Goal: Information Seeking & Learning: Learn about a topic

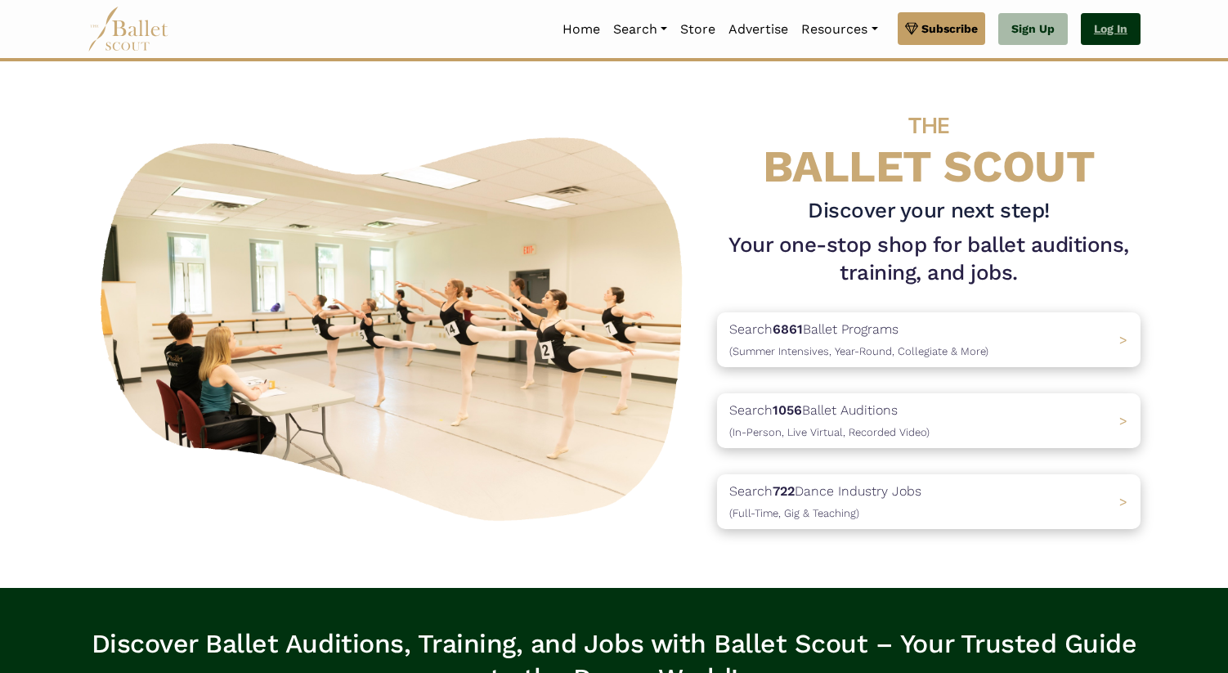
click at [1106, 28] on link "Log In" at bounding box center [1111, 29] width 60 height 33
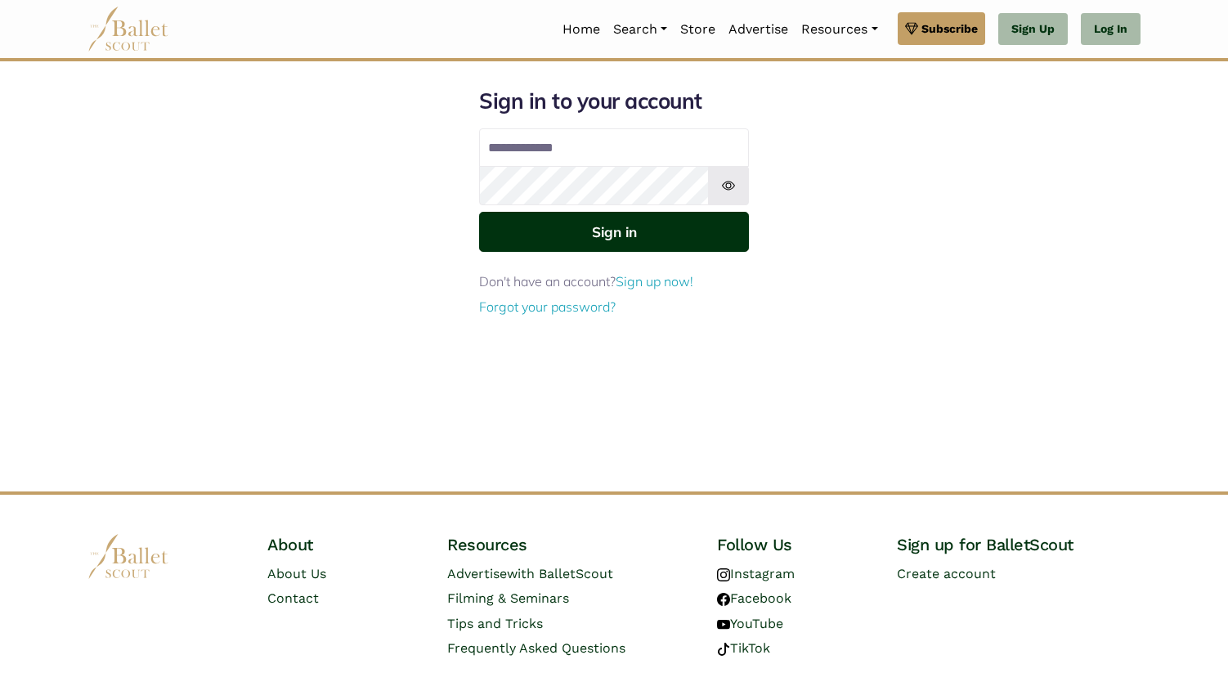
type input "**********"
click at [654, 238] on button "Sign in" at bounding box center [614, 232] width 270 height 40
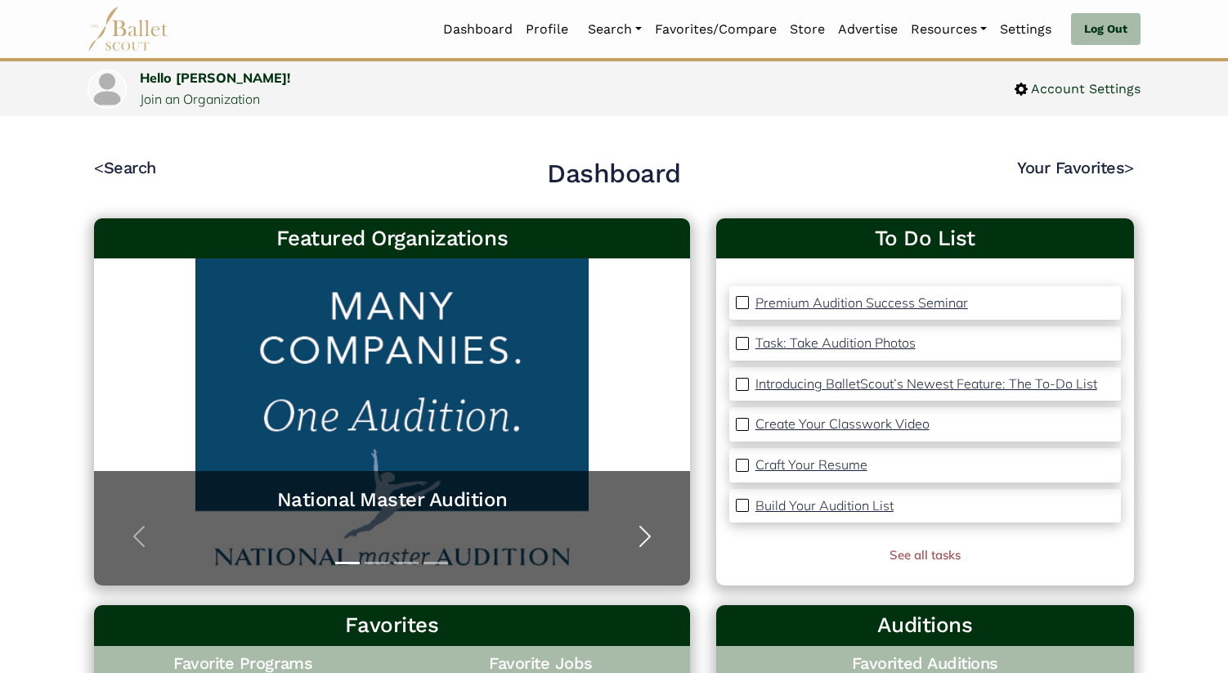
click at [645, 539] on span "button" at bounding box center [645, 536] width 26 height 26
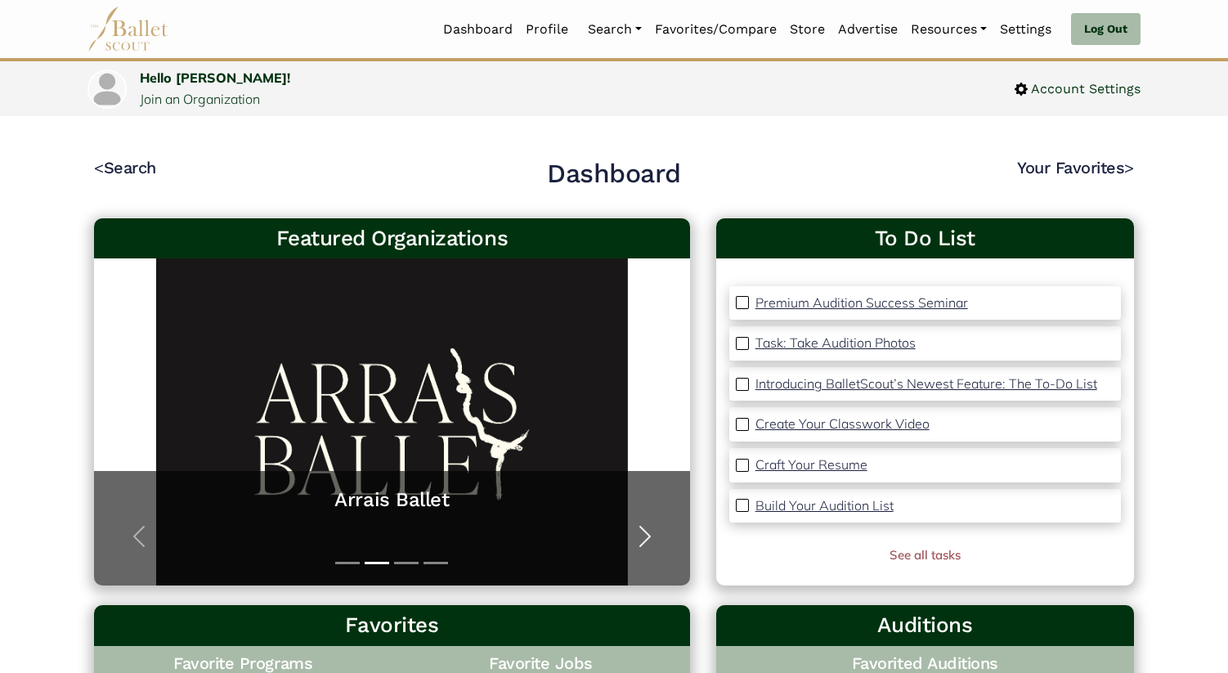
click at [646, 535] on span "button" at bounding box center [645, 536] width 26 height 26
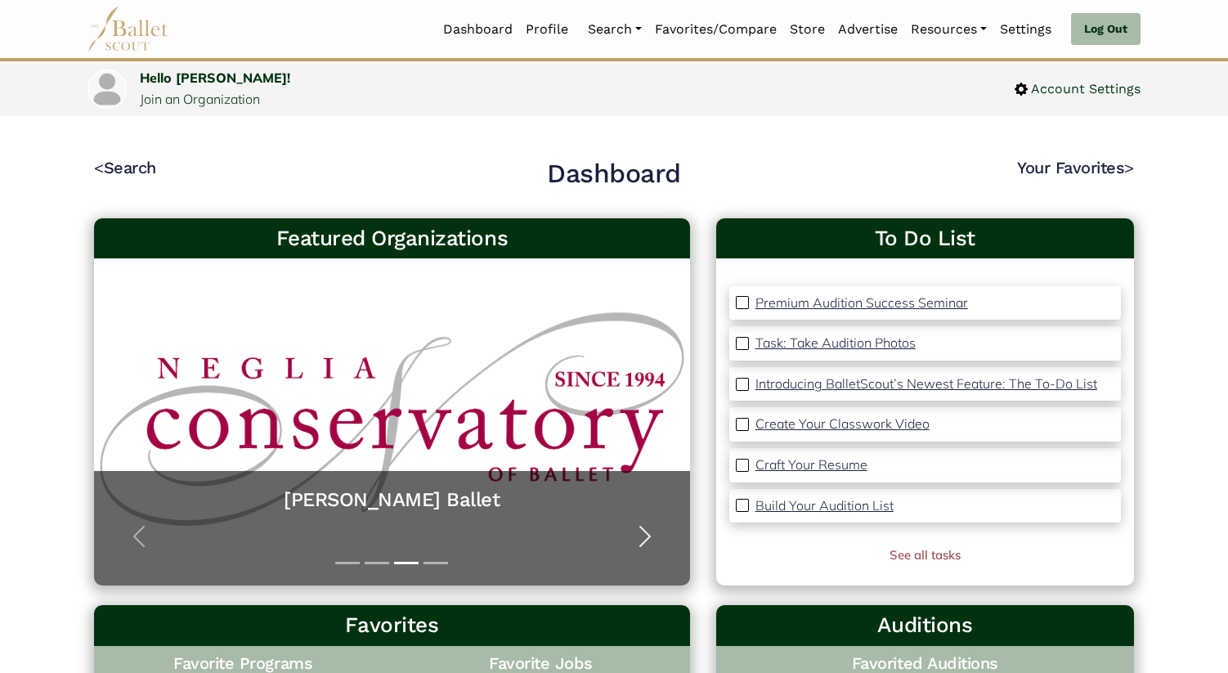
click at [651, 538] on span "button" at bounding box center [645, 536] width 26 height 26
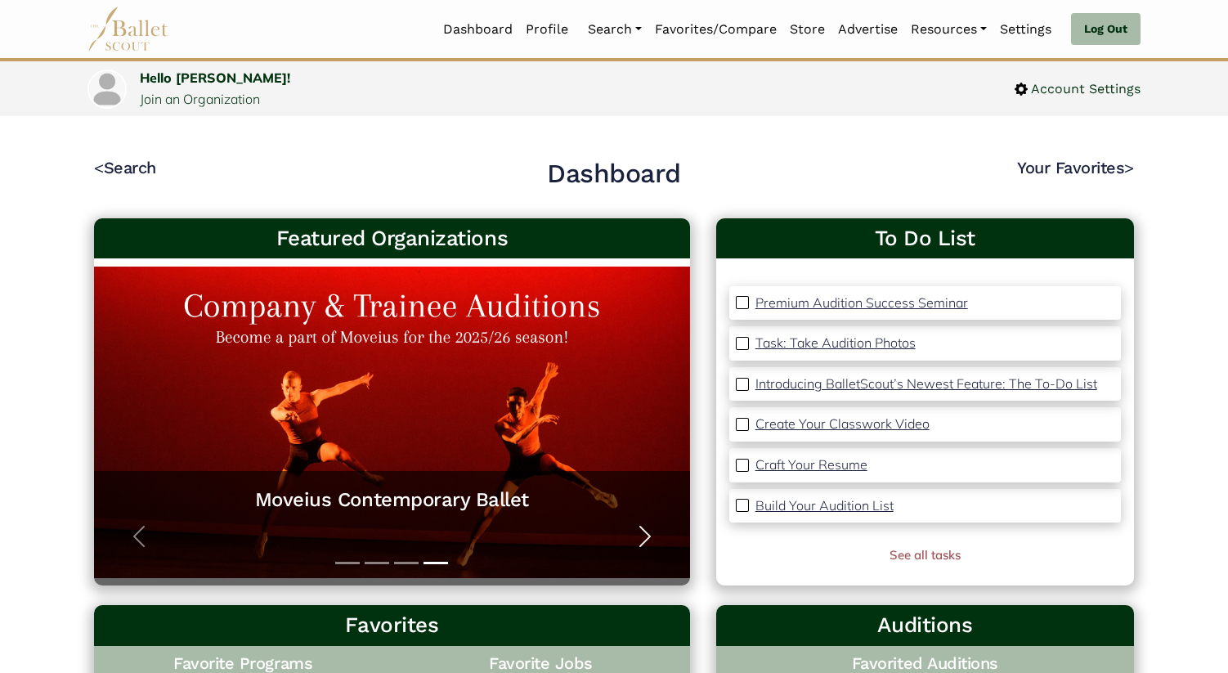
click at [649, 531] on span "button" at bounding box center [645, 536] width 26 height 26
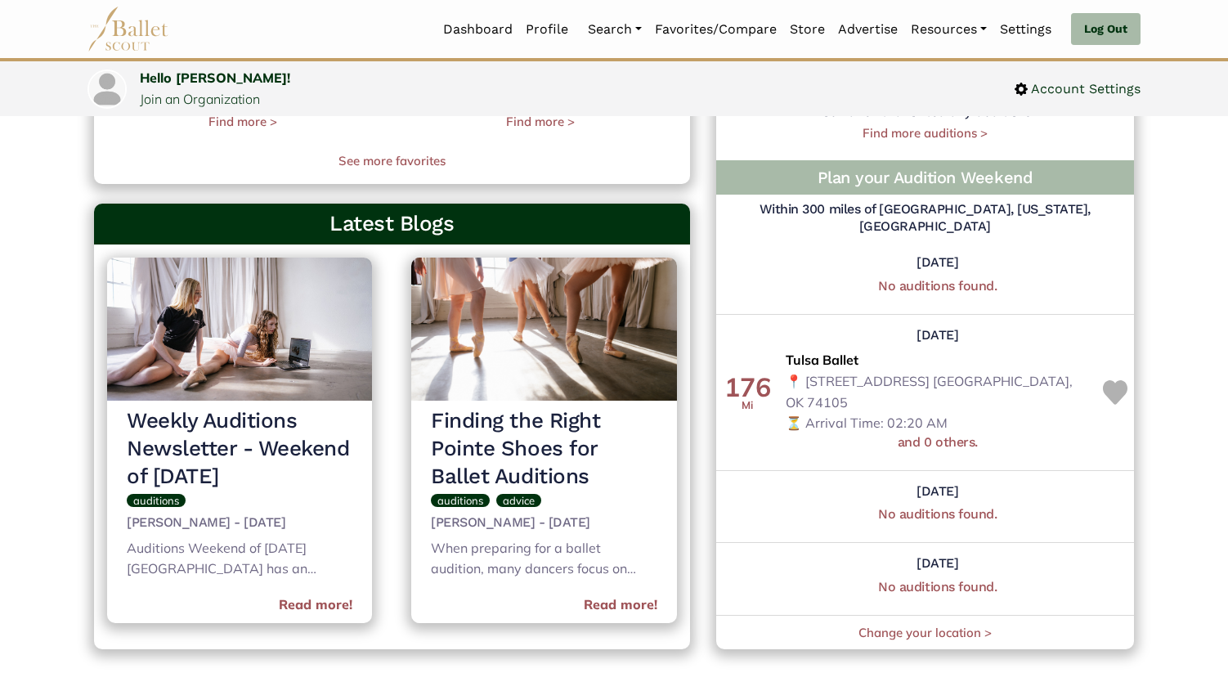
scroll to position [593, 0]
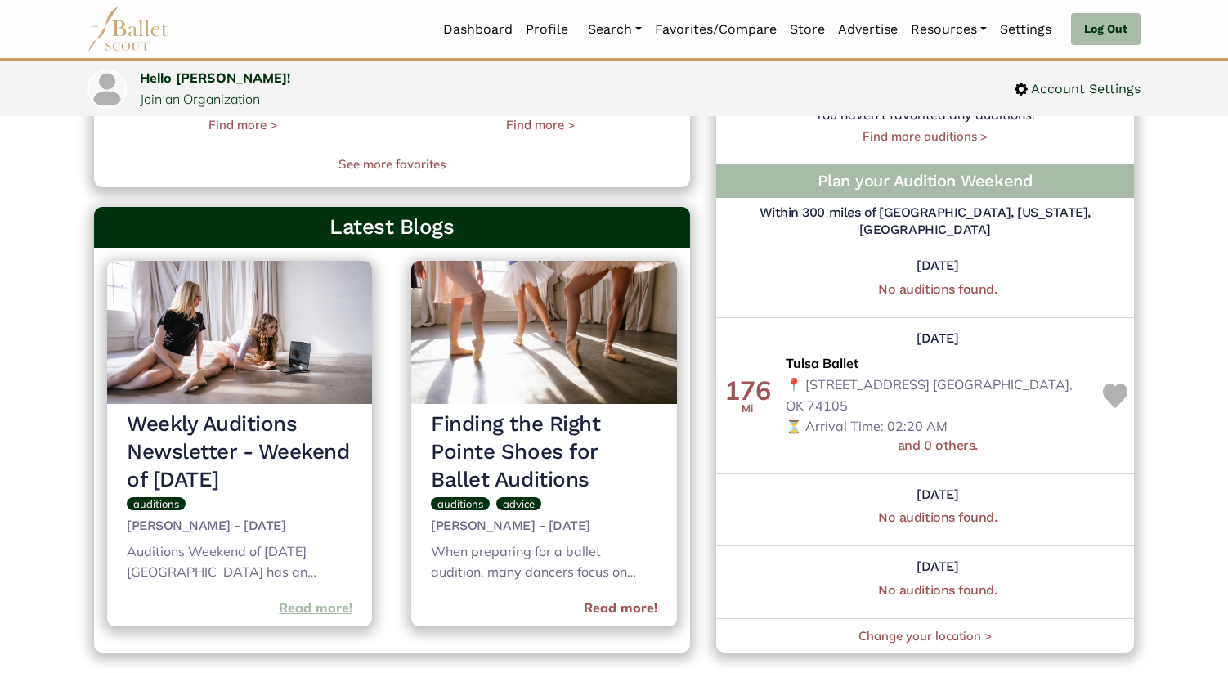
click at [319, 607] on link "Read more!" at bounding box center [316, 608] width 74 height 21
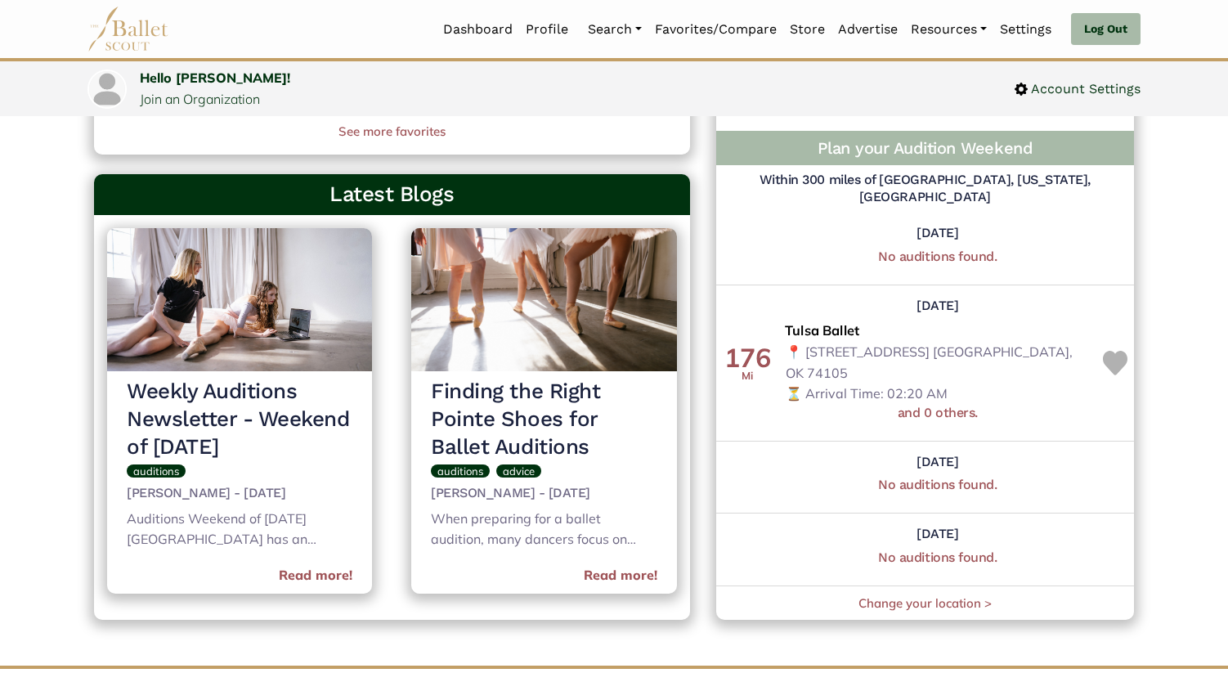
click at [809, 342] on span "Tulsa Ballet" at bounding box center [822, 330] width 74 height 21
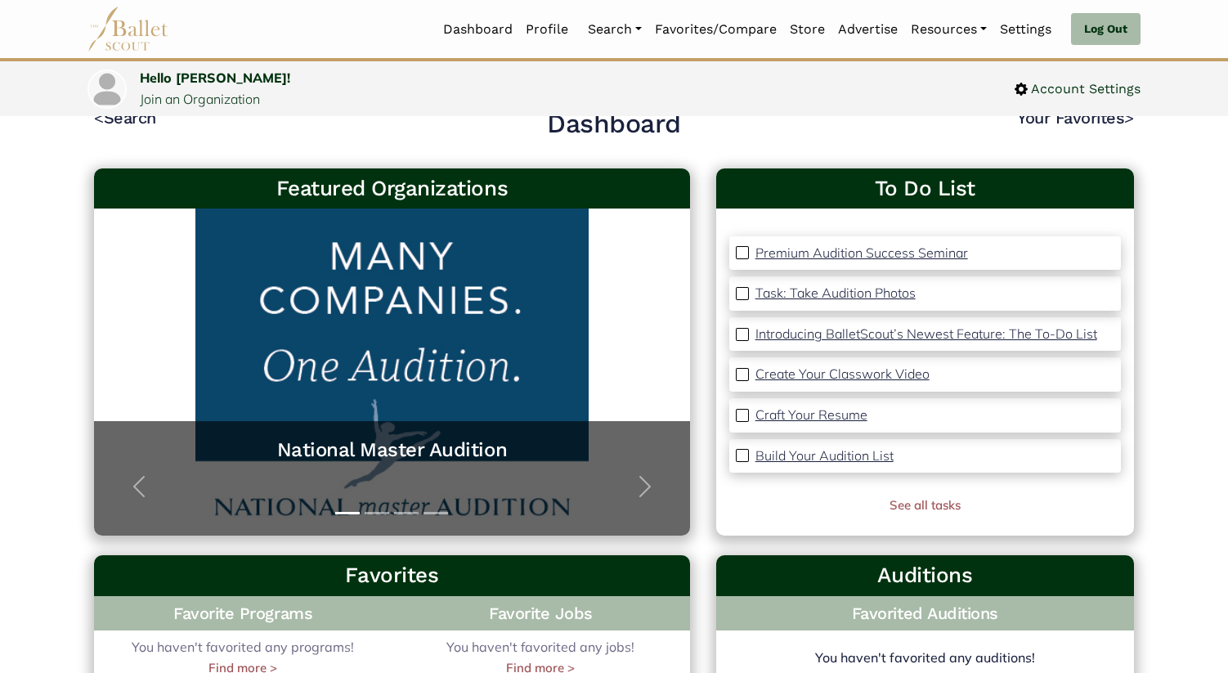
scroll to position [0, 0]
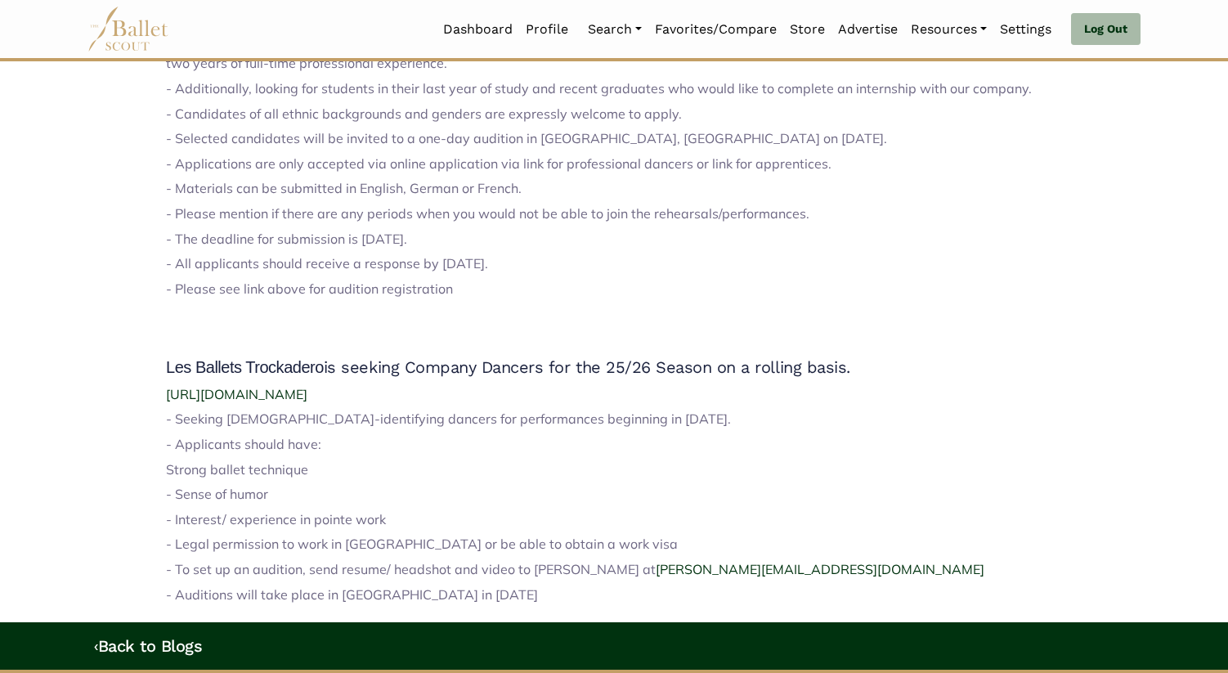
scroll to position [2037, 0]
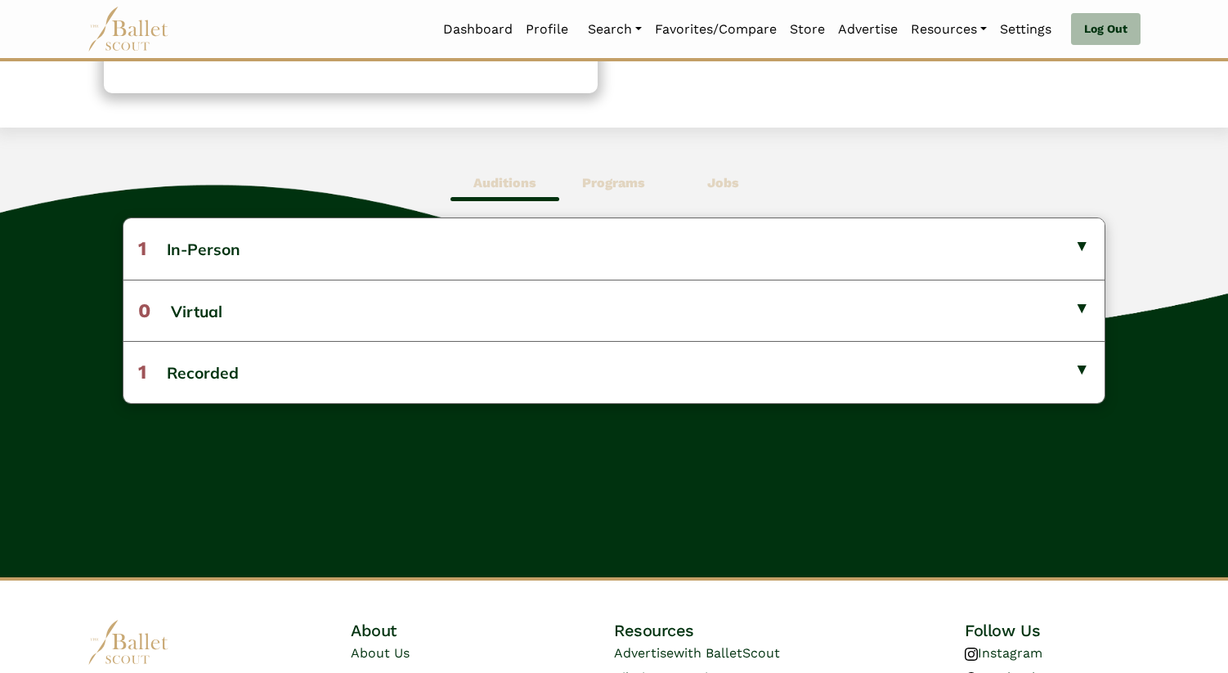
scroll to position [359, 0]
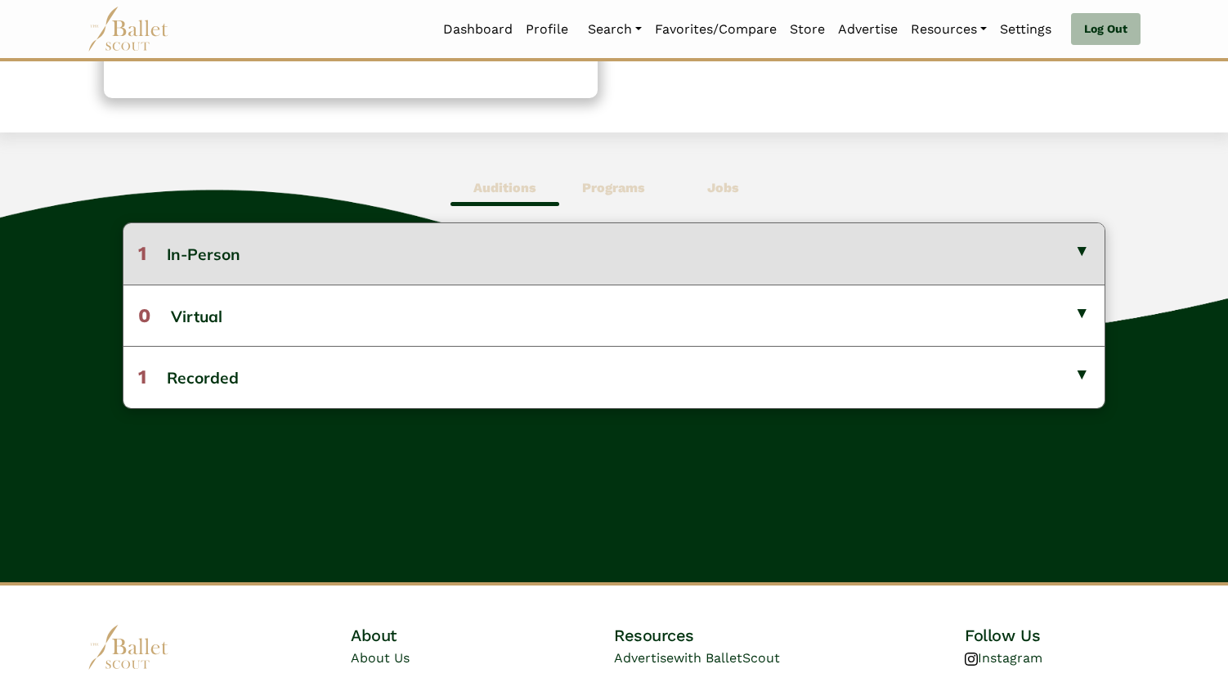
click at [553, 252] on button "1 In-Person" at bounding box center [613, 253] width 981 height 61
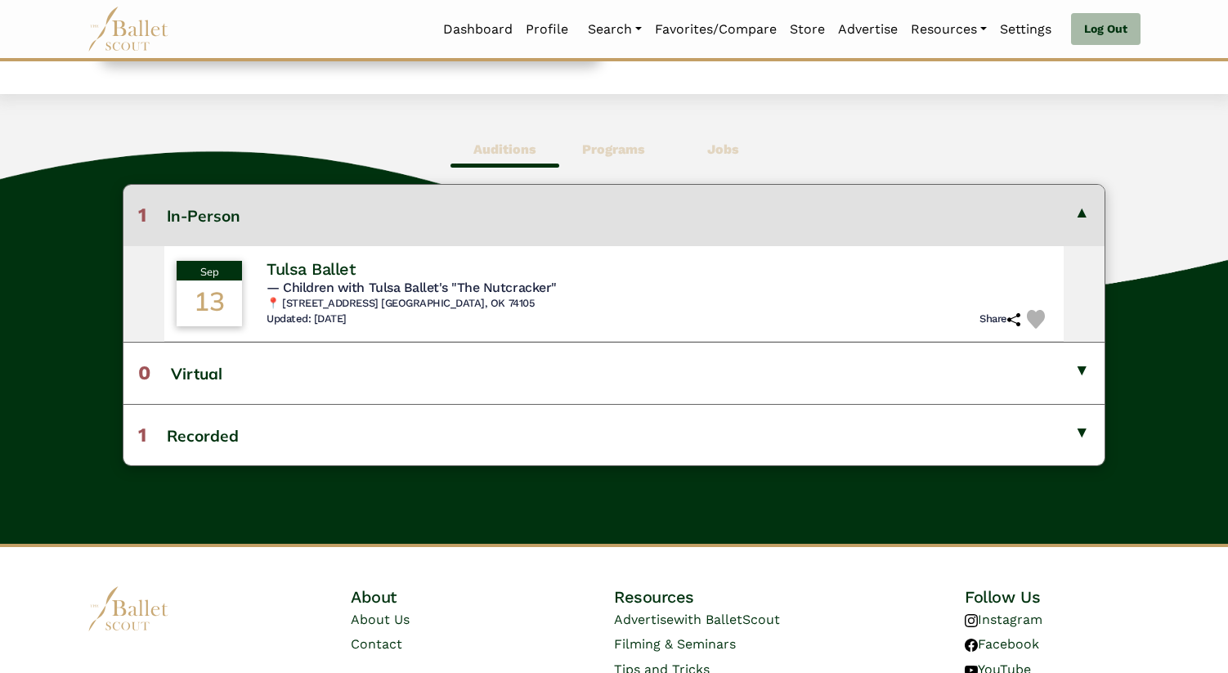
scroll to position [399, 0]
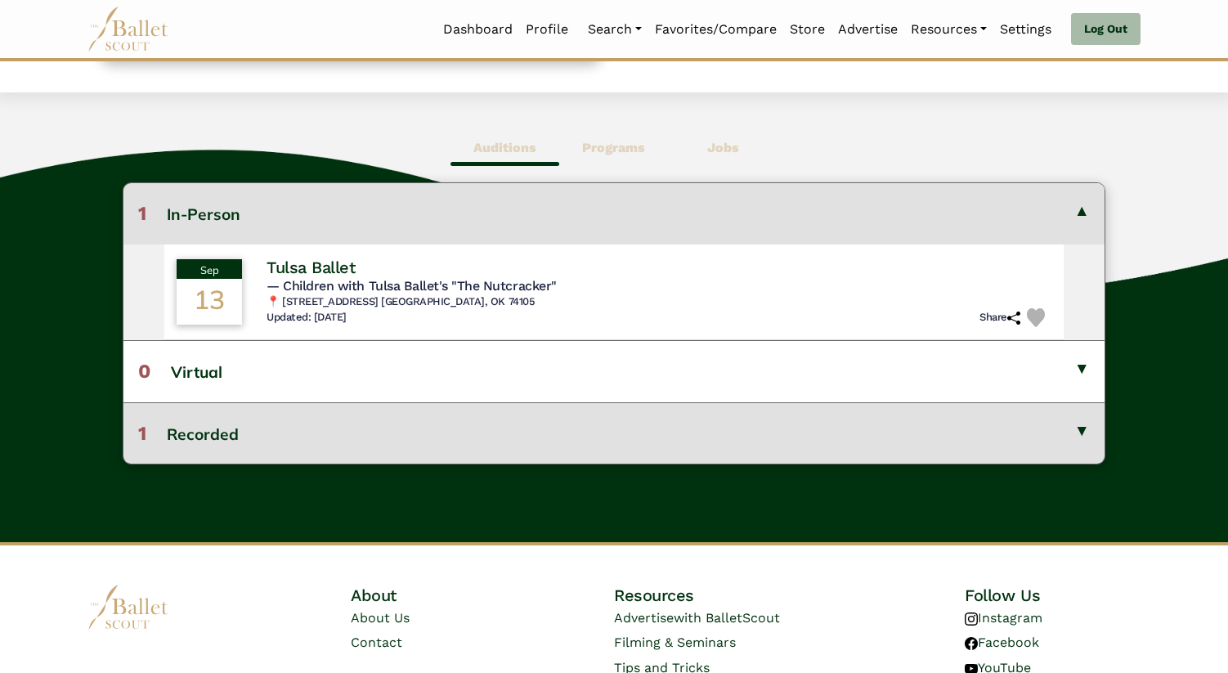
click at [506, 448] on button "1 Recorded" at bounding box center [613, 432] width 981 height 61
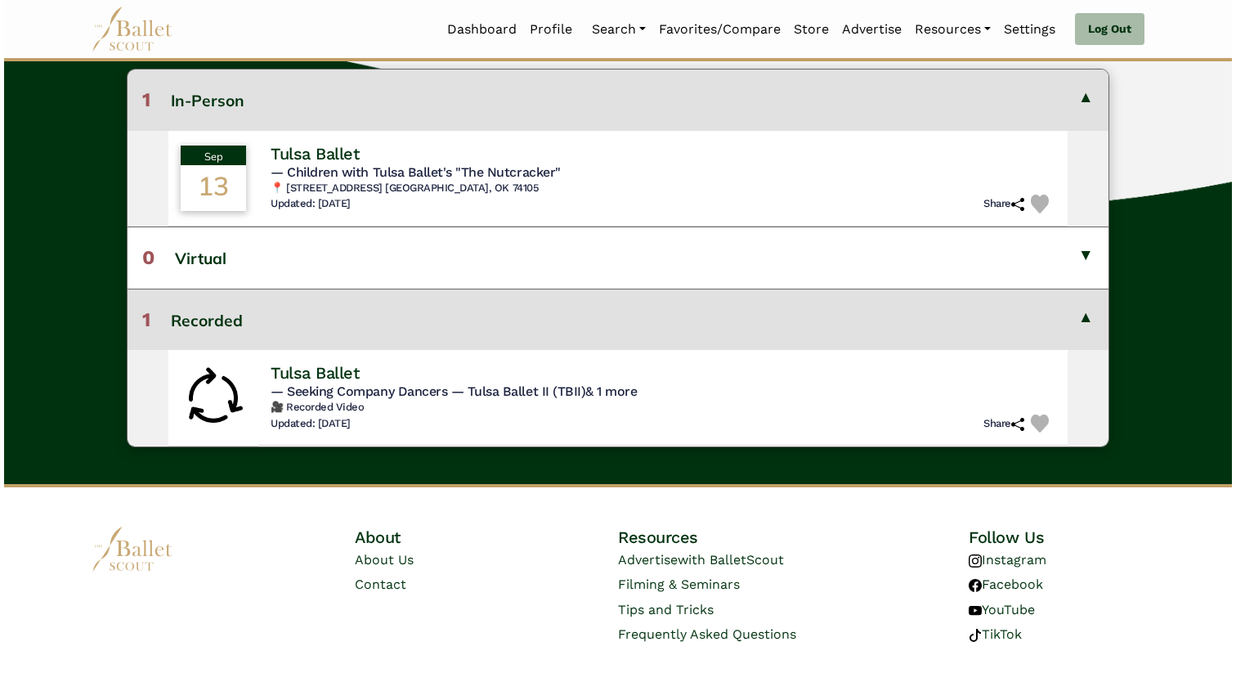
scroll to position [513, 0]
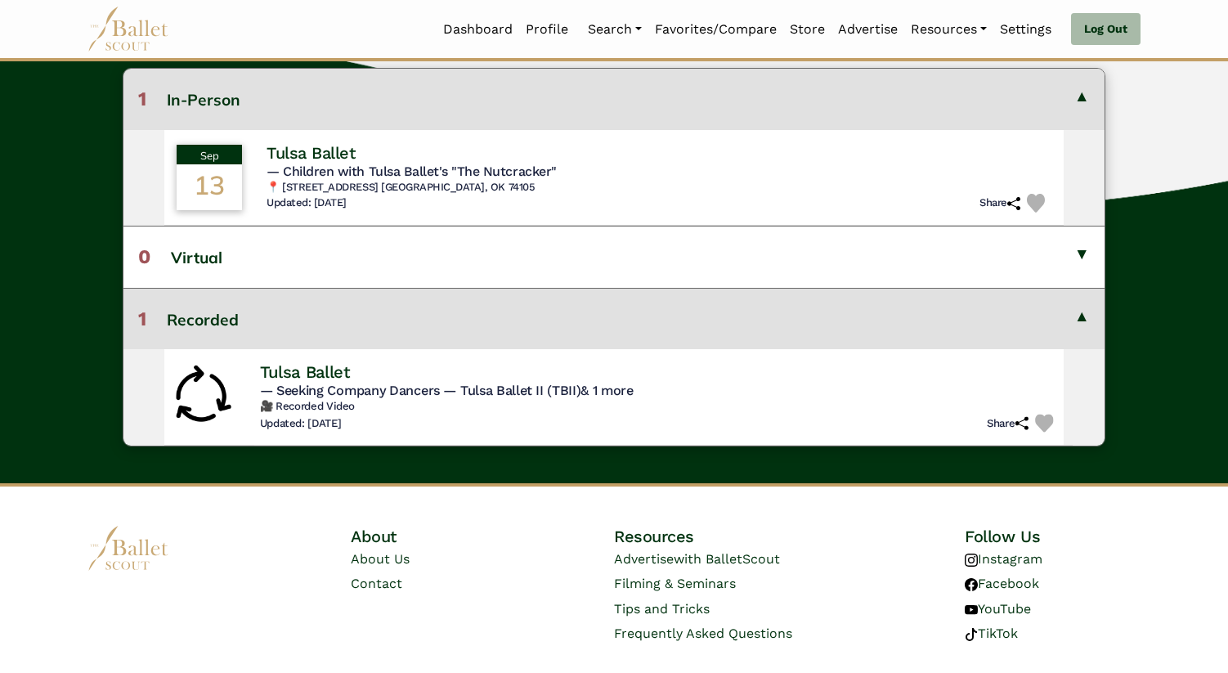
click at [310, 407] on h6 "🎥 Recorded Video" at bounding box center [660, 407] width 800 height 14
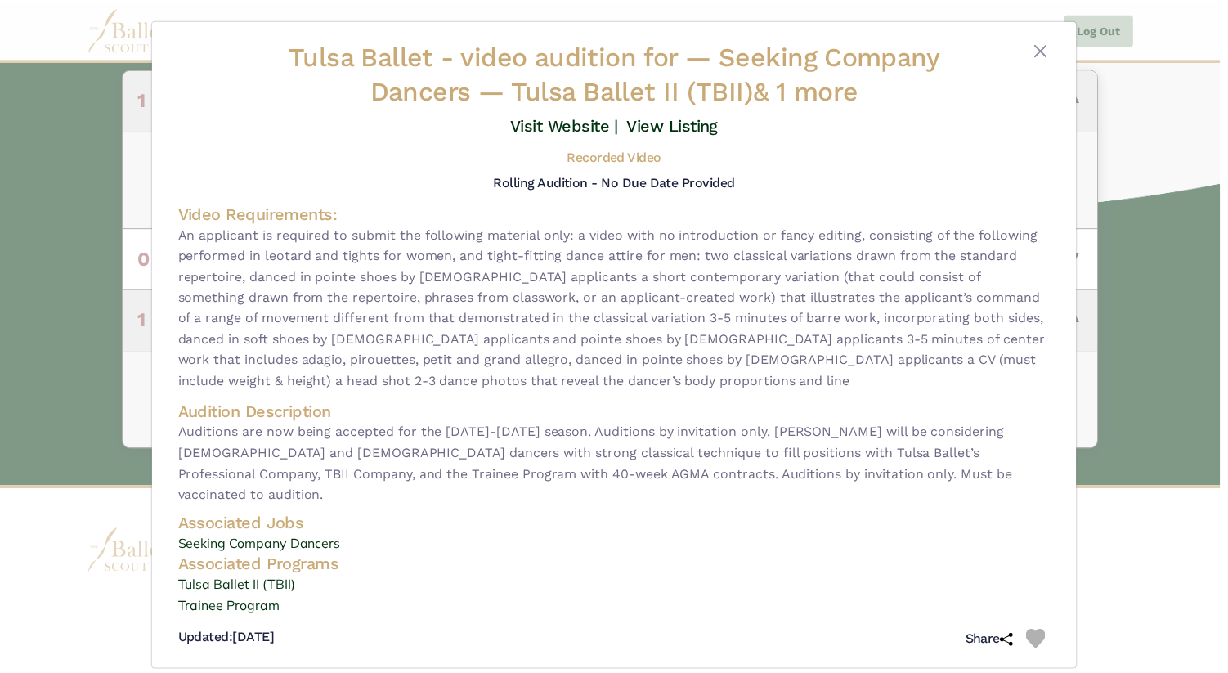
scroll to position [0, 0]
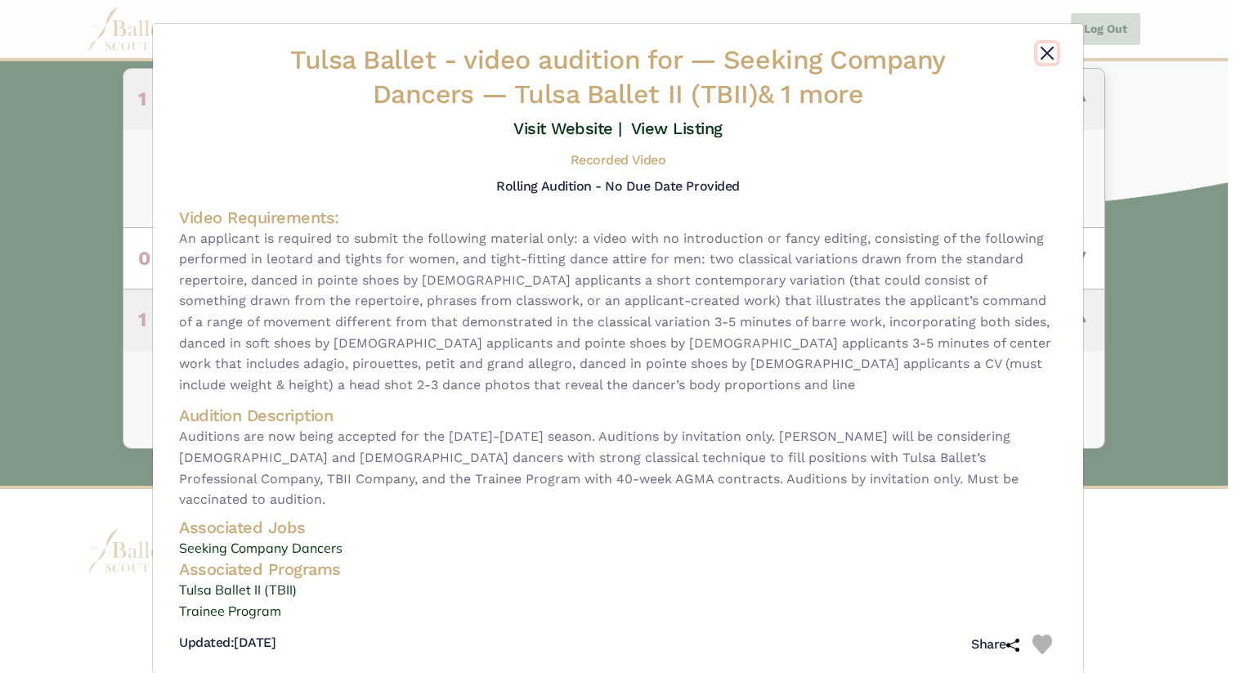
click at [1046, 58] on button "Close" at bounding box center [1047, 53] width 20 height 20
